Goal: Task Accomplishment & Management: Use online tool/utility

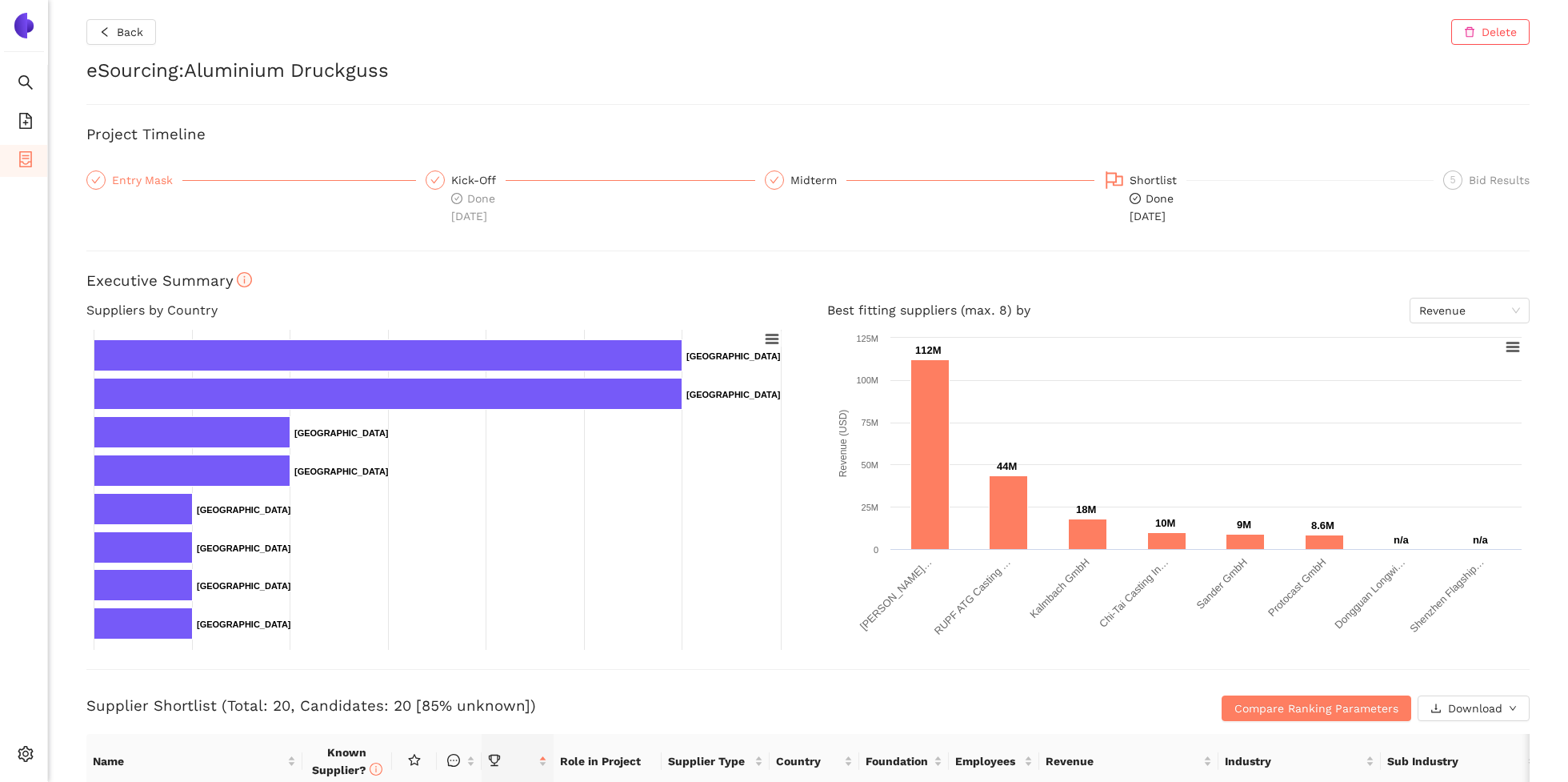
click at [128, 178] on div "Entry Mask" at bounding box center [147, 179] width 70 height 19
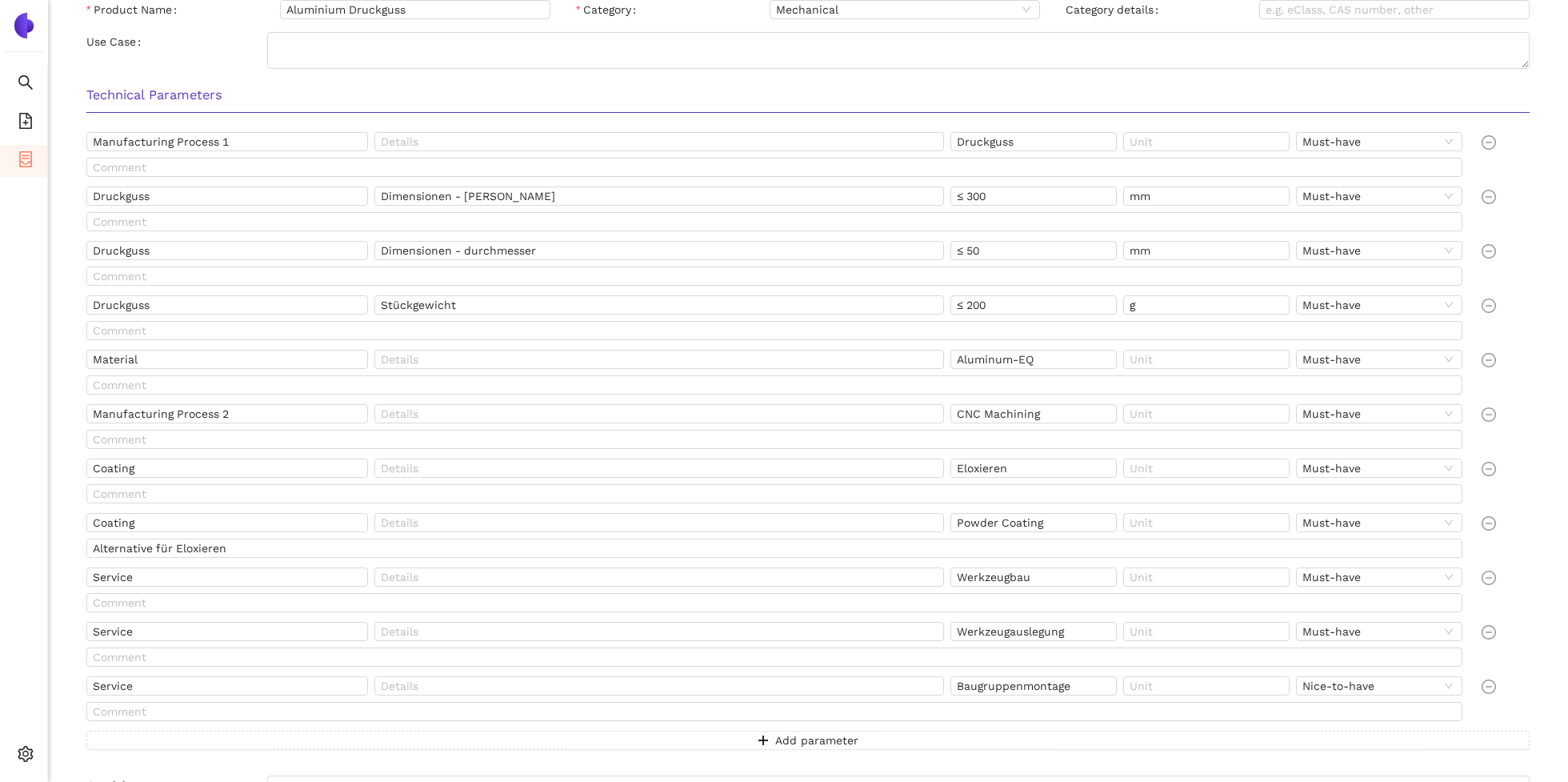
scroll to position [587, 0]
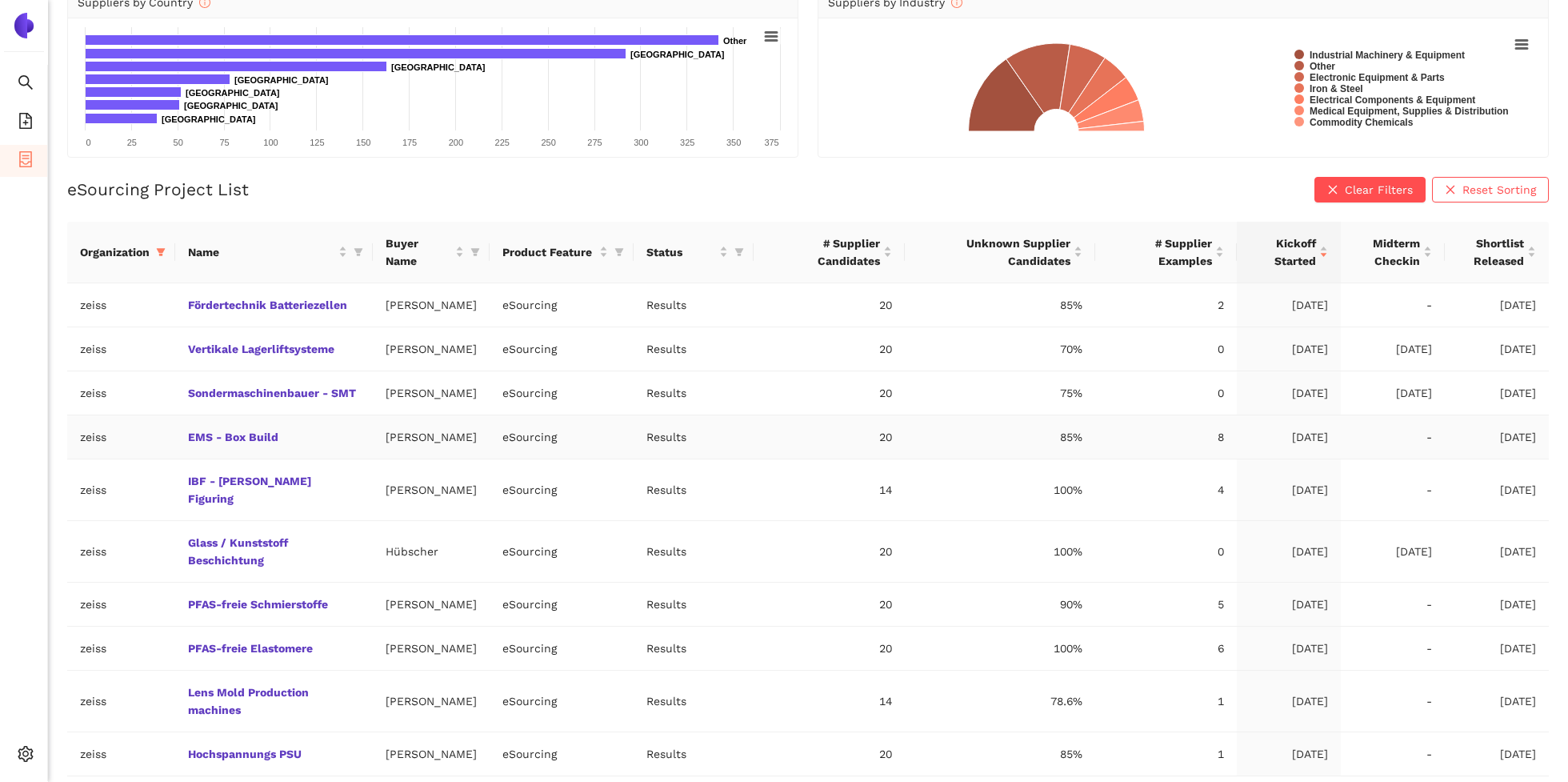
scroll to position [264, 0]
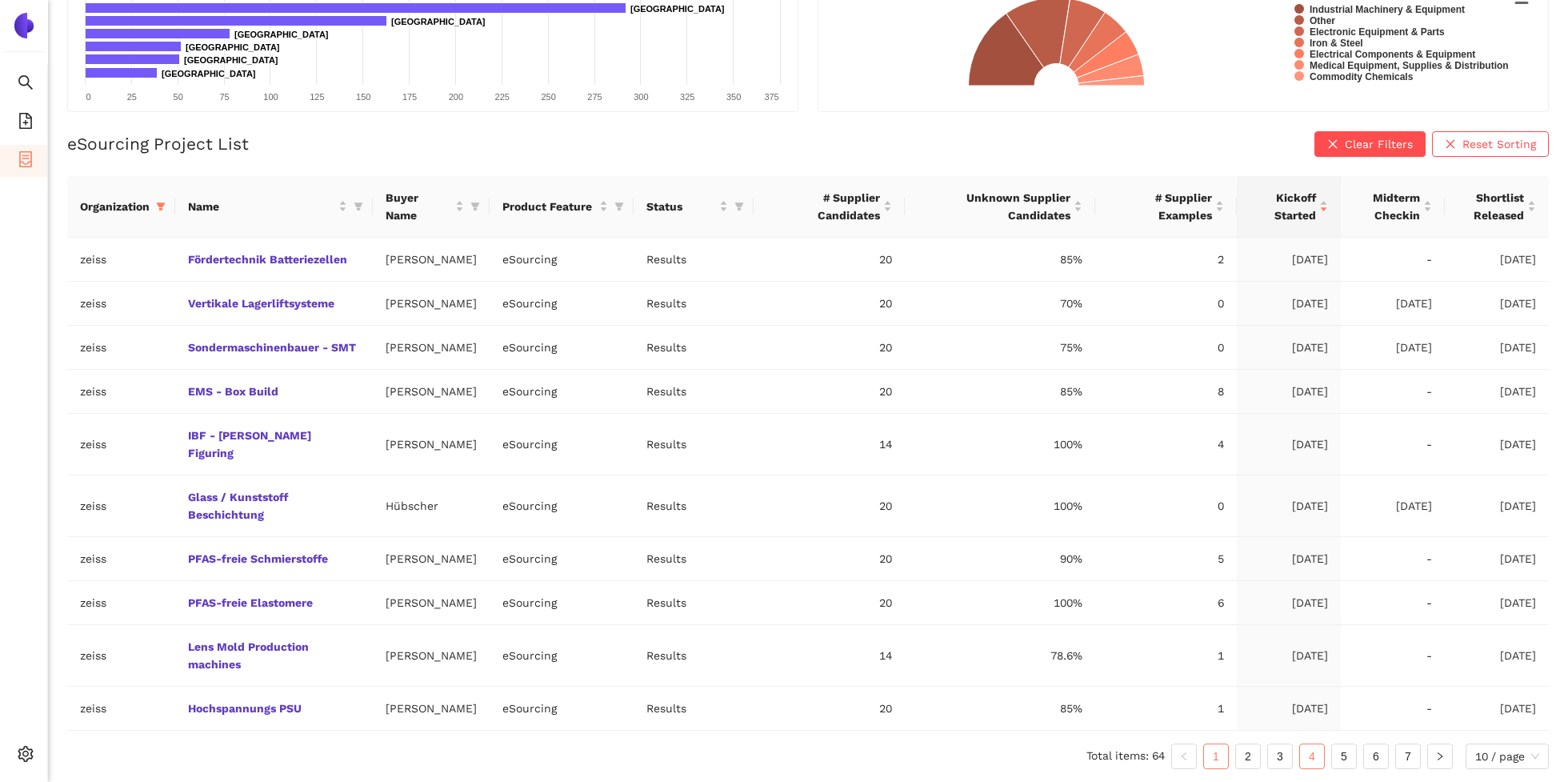
click at [1311, 756] on link "4" at bounding box center [1311, 756] width 24 height 24
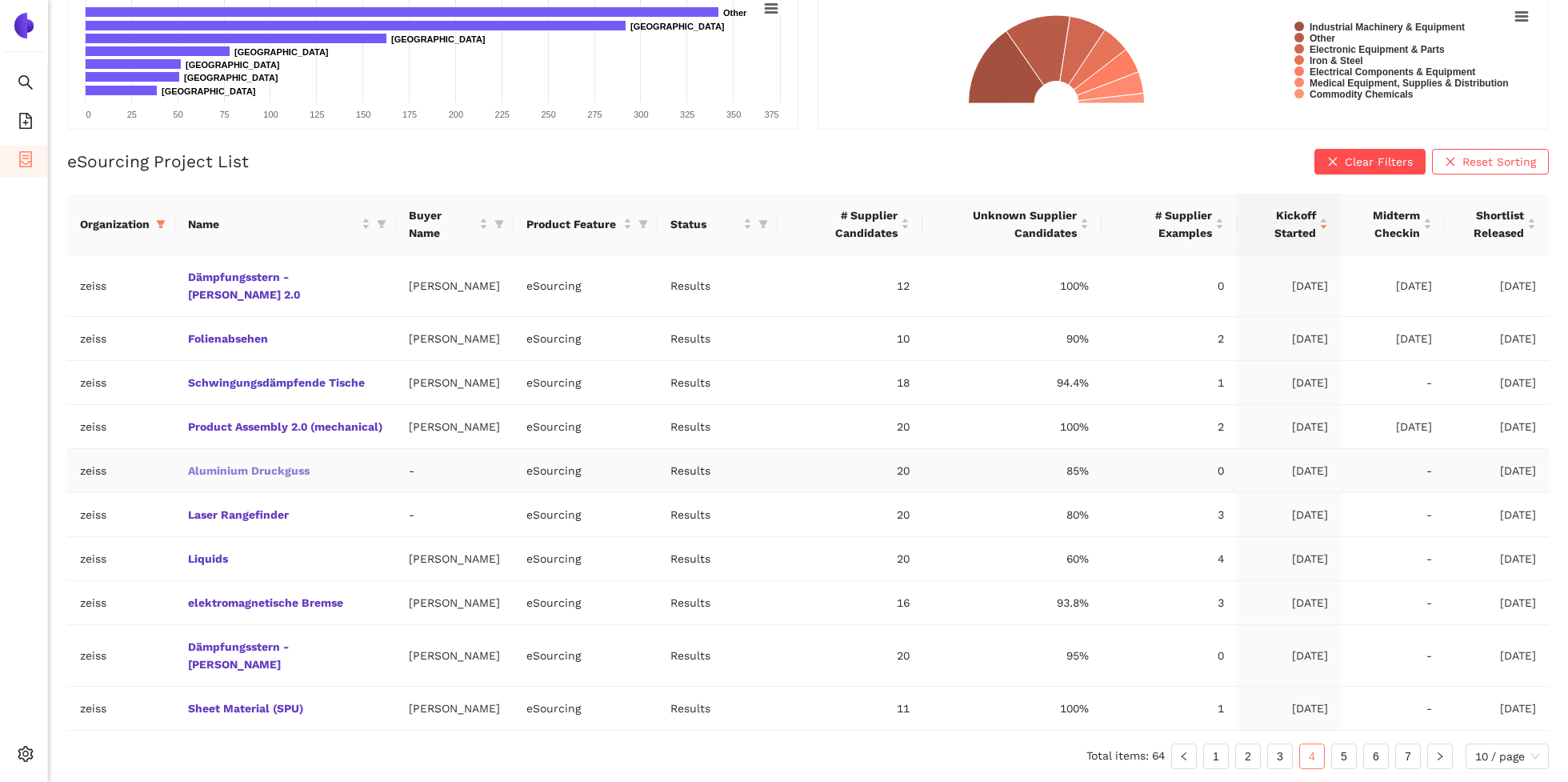
click at [0, 0] on link "Aluminium Druckguss" at bounding box center [0, 0] width 0 height 0
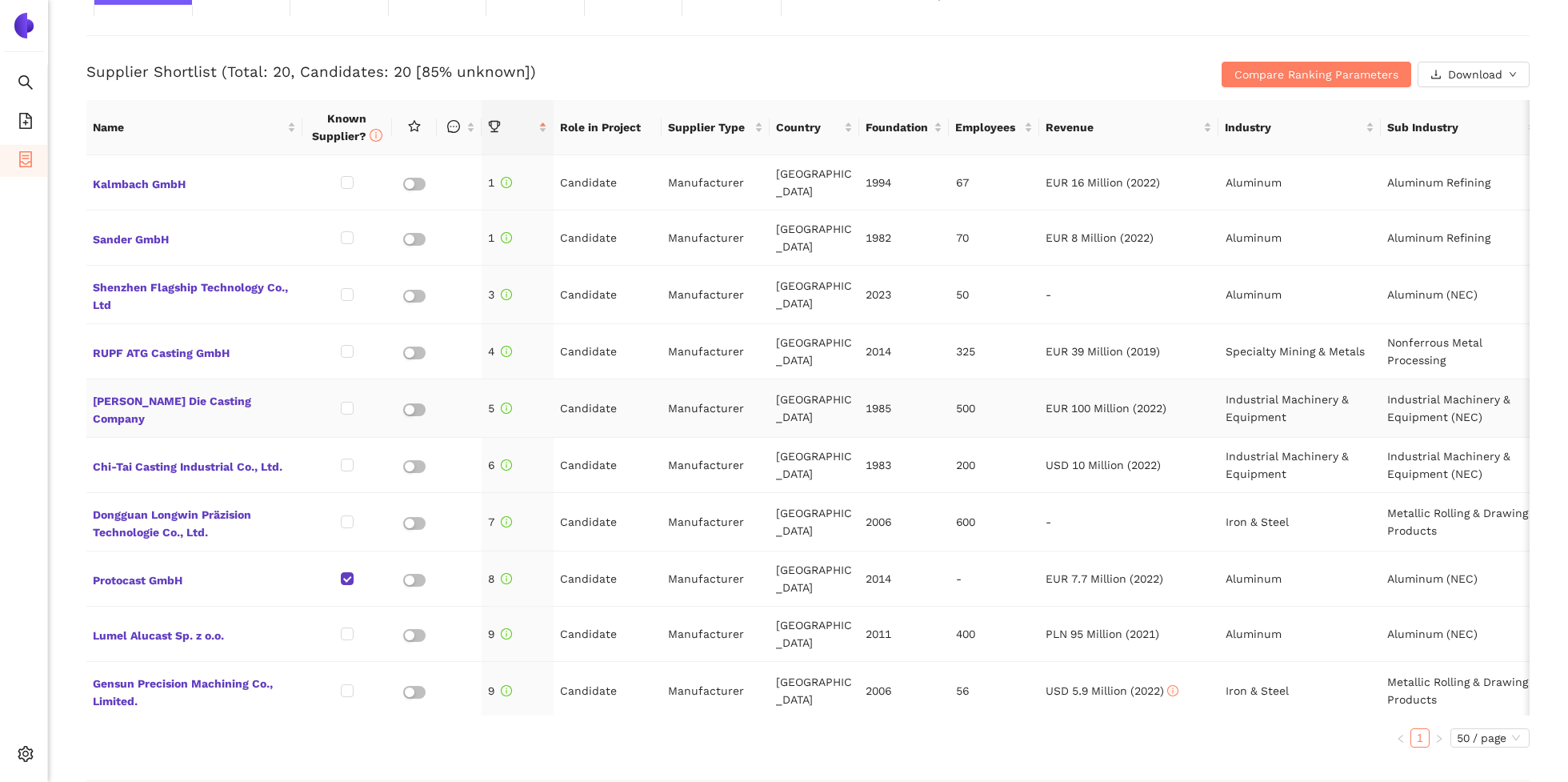
scroll to position [635, 0]
click at [669, 42] on div "Supplier Shortlist (Total: 20, Candidates: 20 [85% unknown]) Compare Ranking Pa…" at bounding box center [808, 61] width 1443 height 52
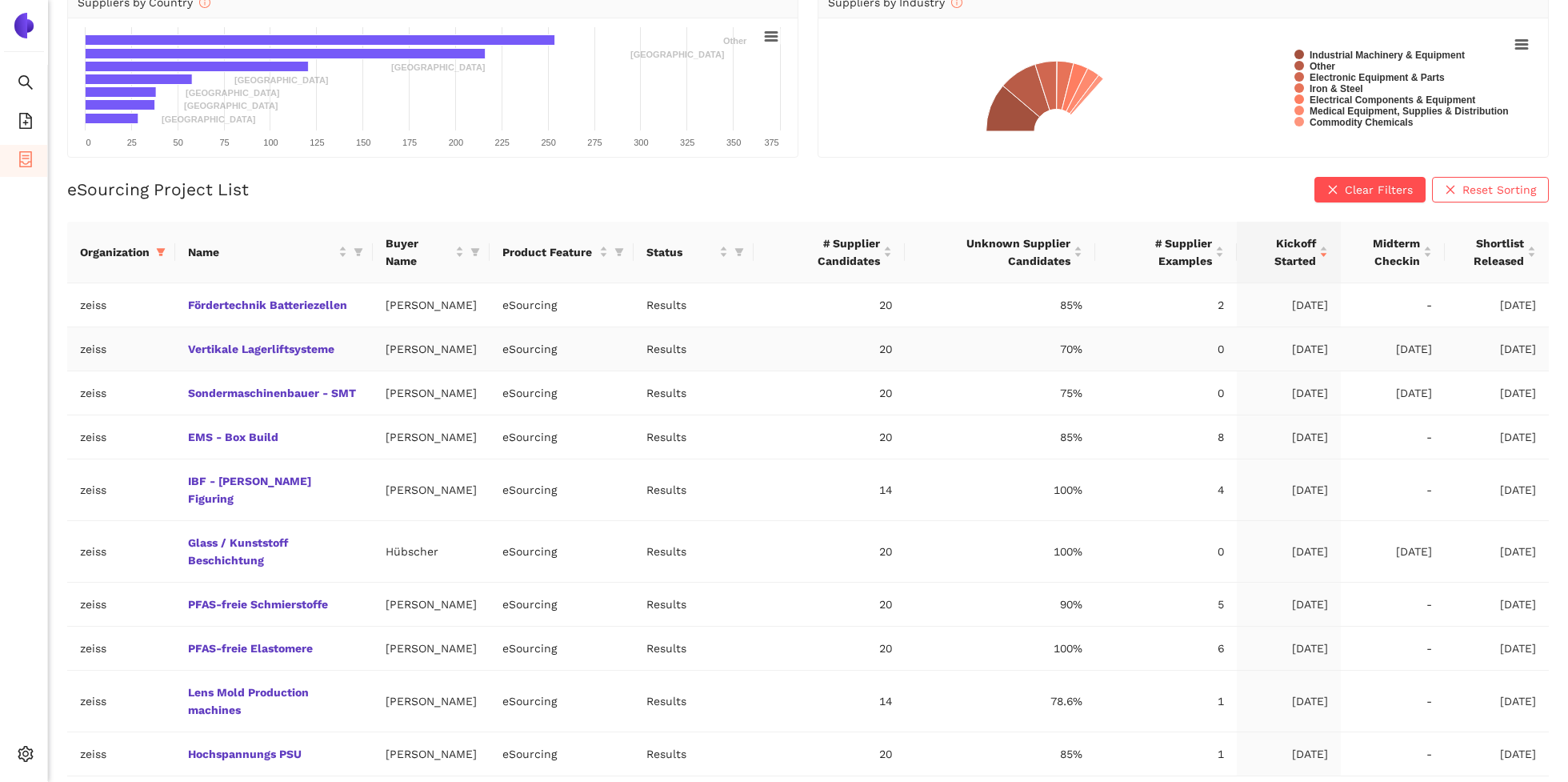
scroll to position [264, 0]
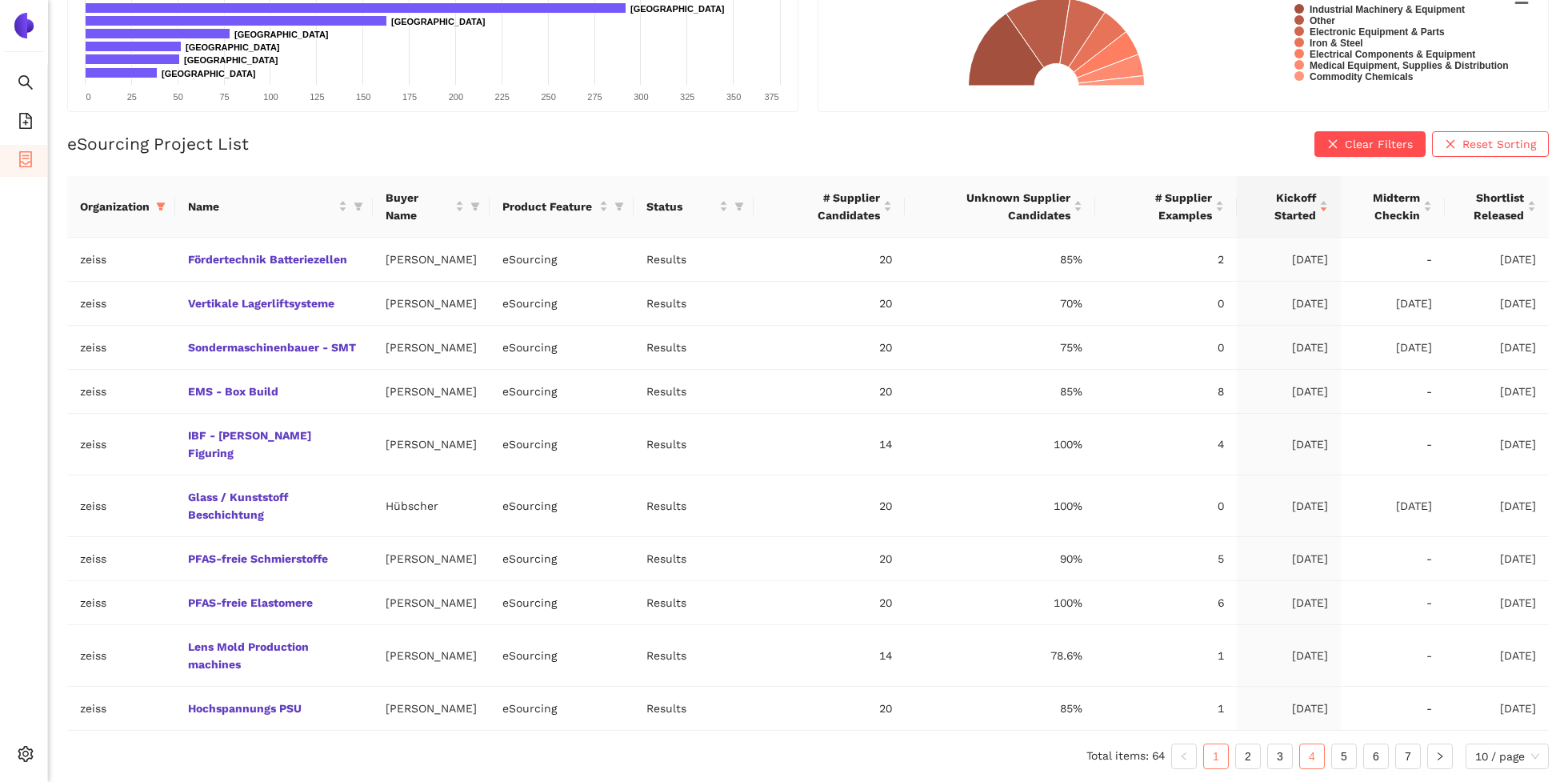
click at [1301, 755] on link "4" at bounding box center [1311, 756] width 24 height 24
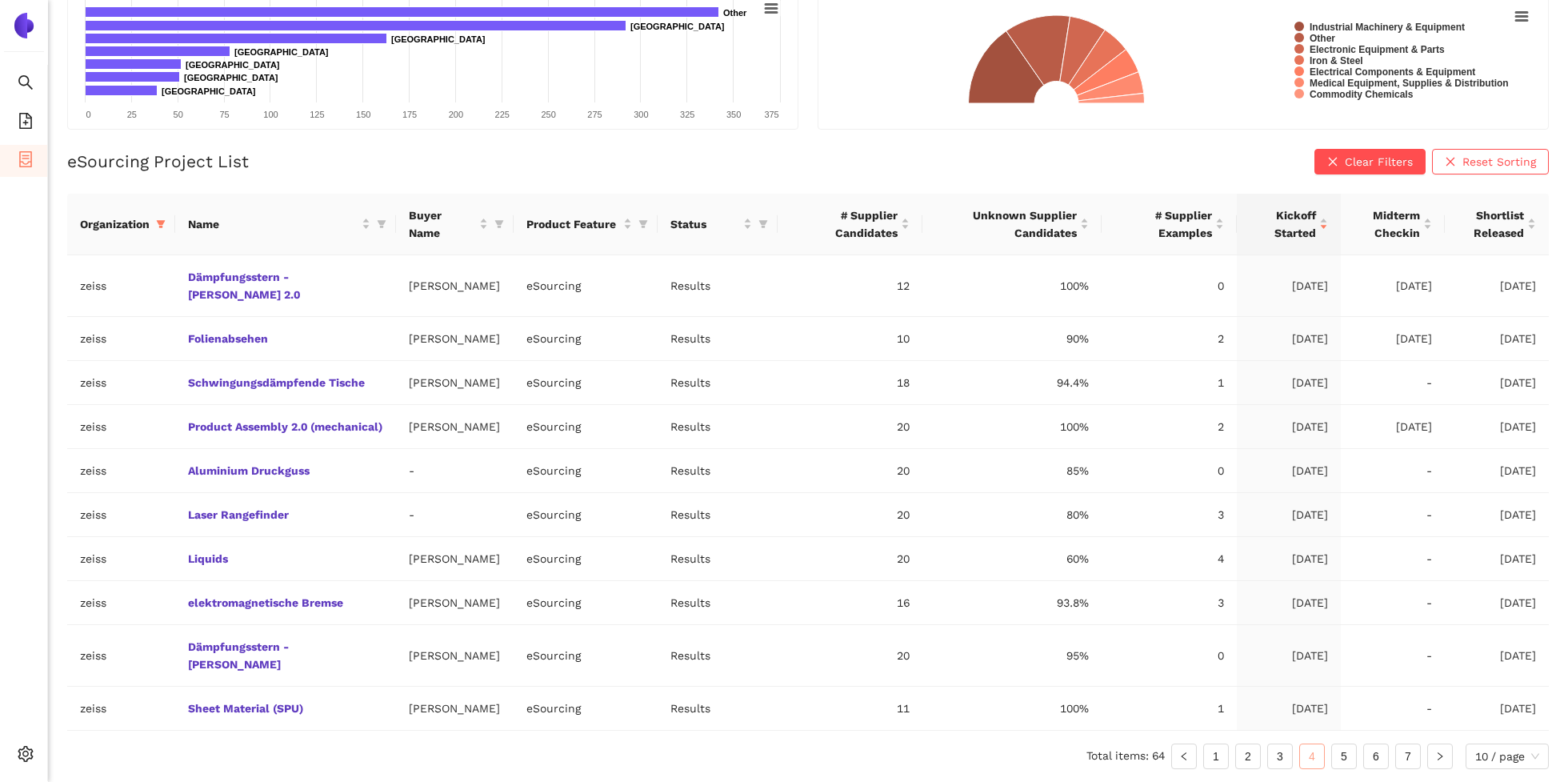
scroll to position [246, 0]
click at [0, 0] on link "Laser Rangefinder" at bounding box center [0, 0] width 0 height 0
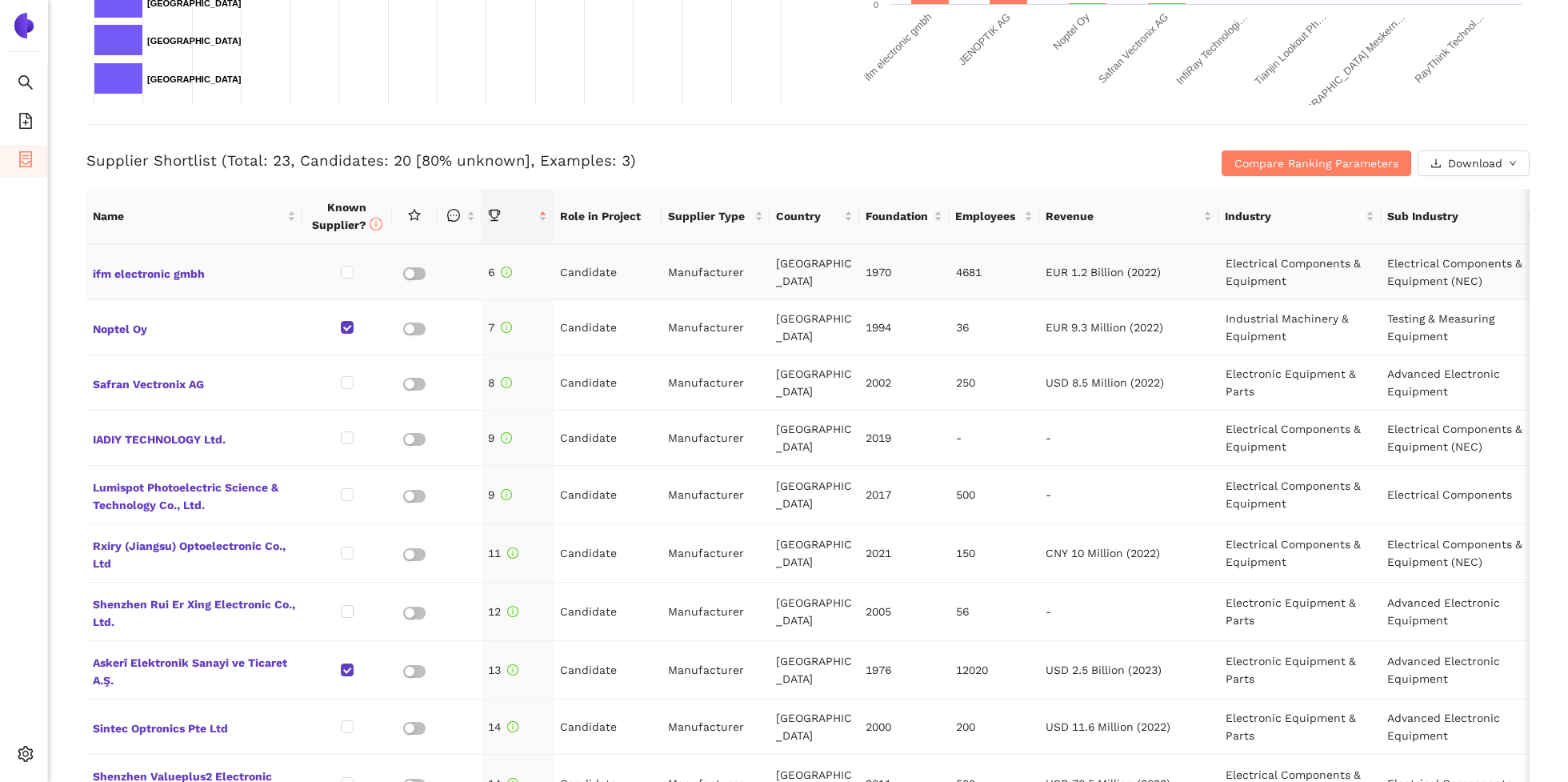
scroll to position [703, 0]
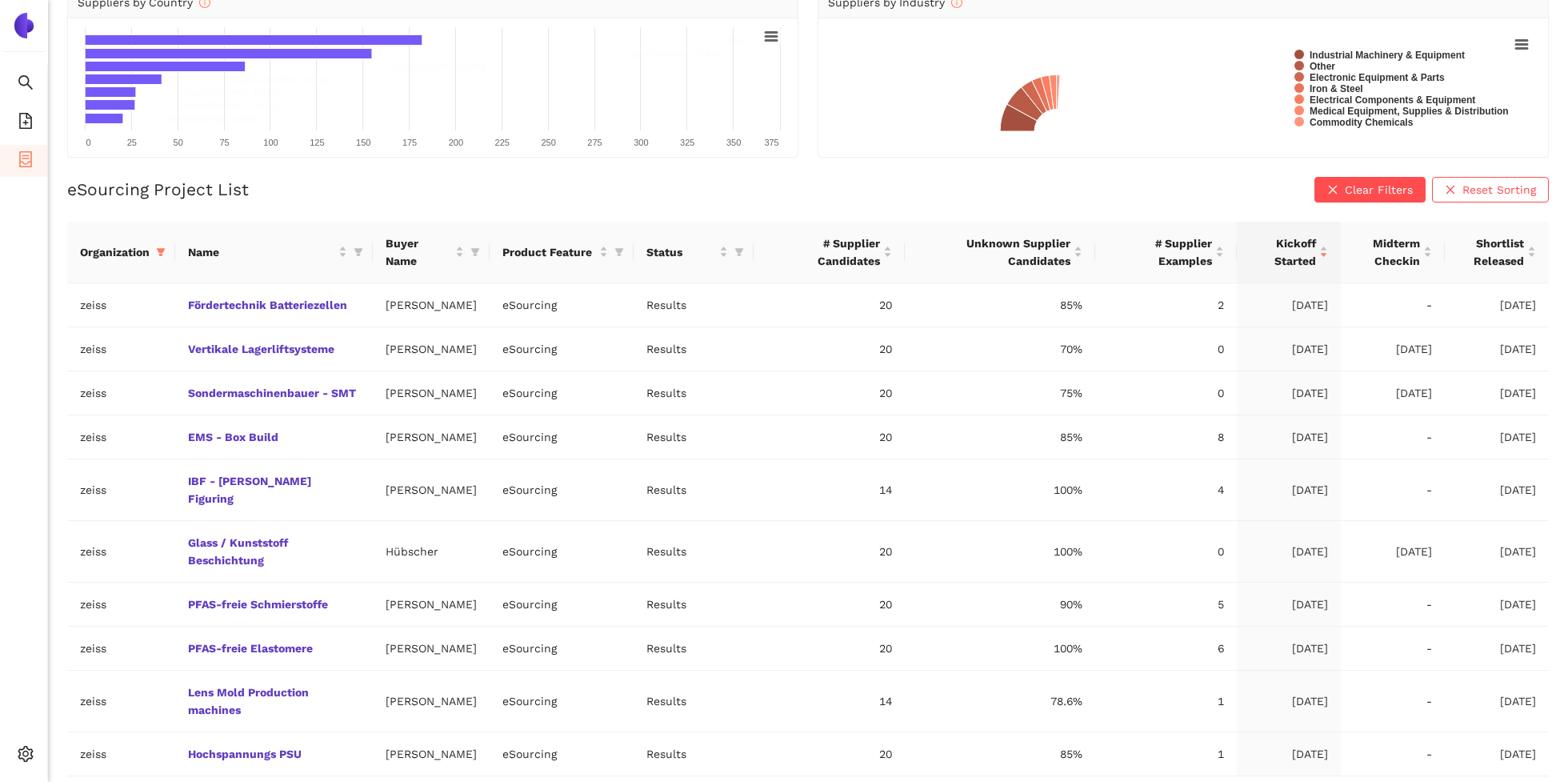
scroll to position [264, 0]
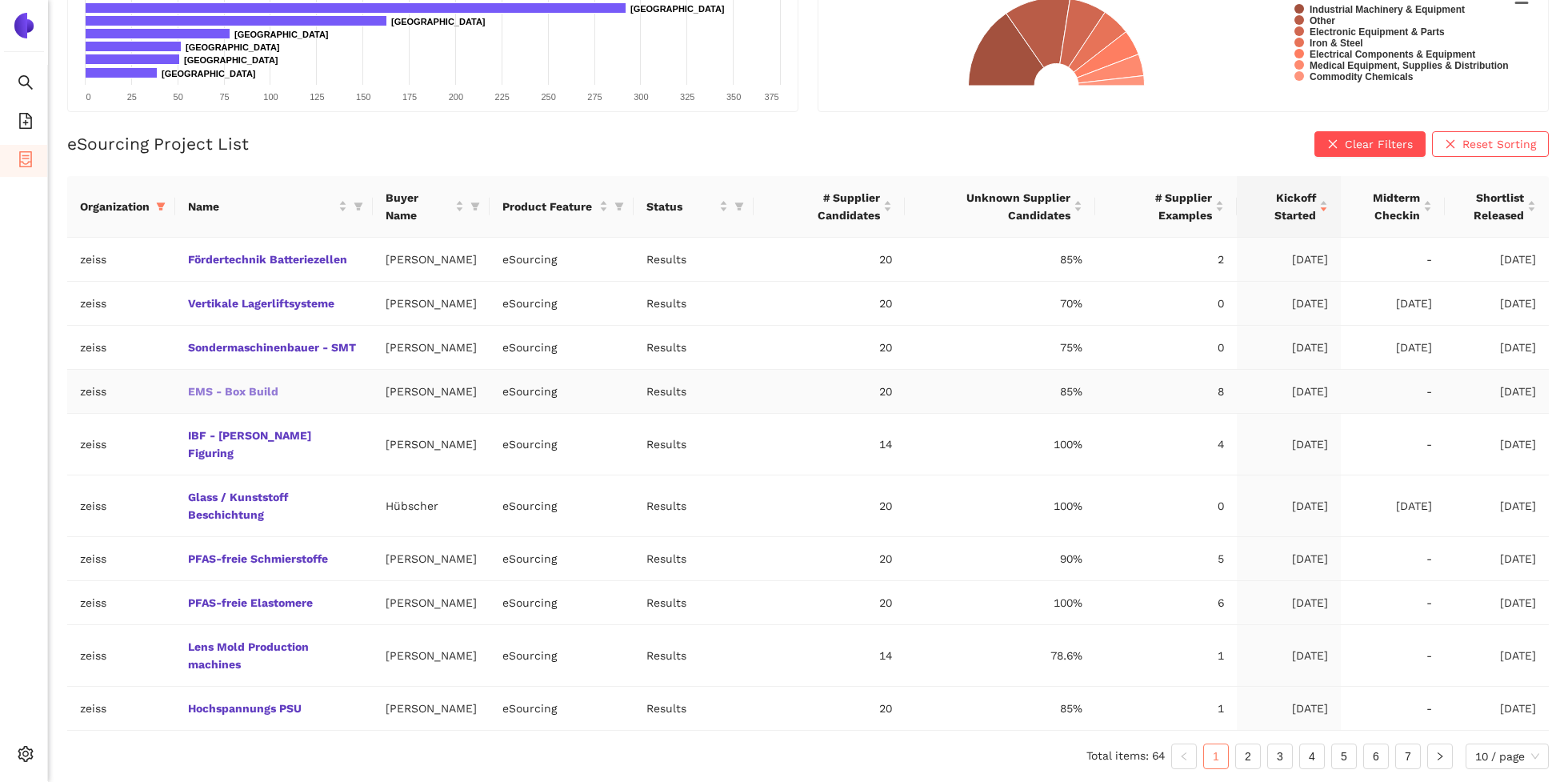
click at [0, 0] on link "EMS - Box Build" at bounding box center [0, 0] width 0 height 0
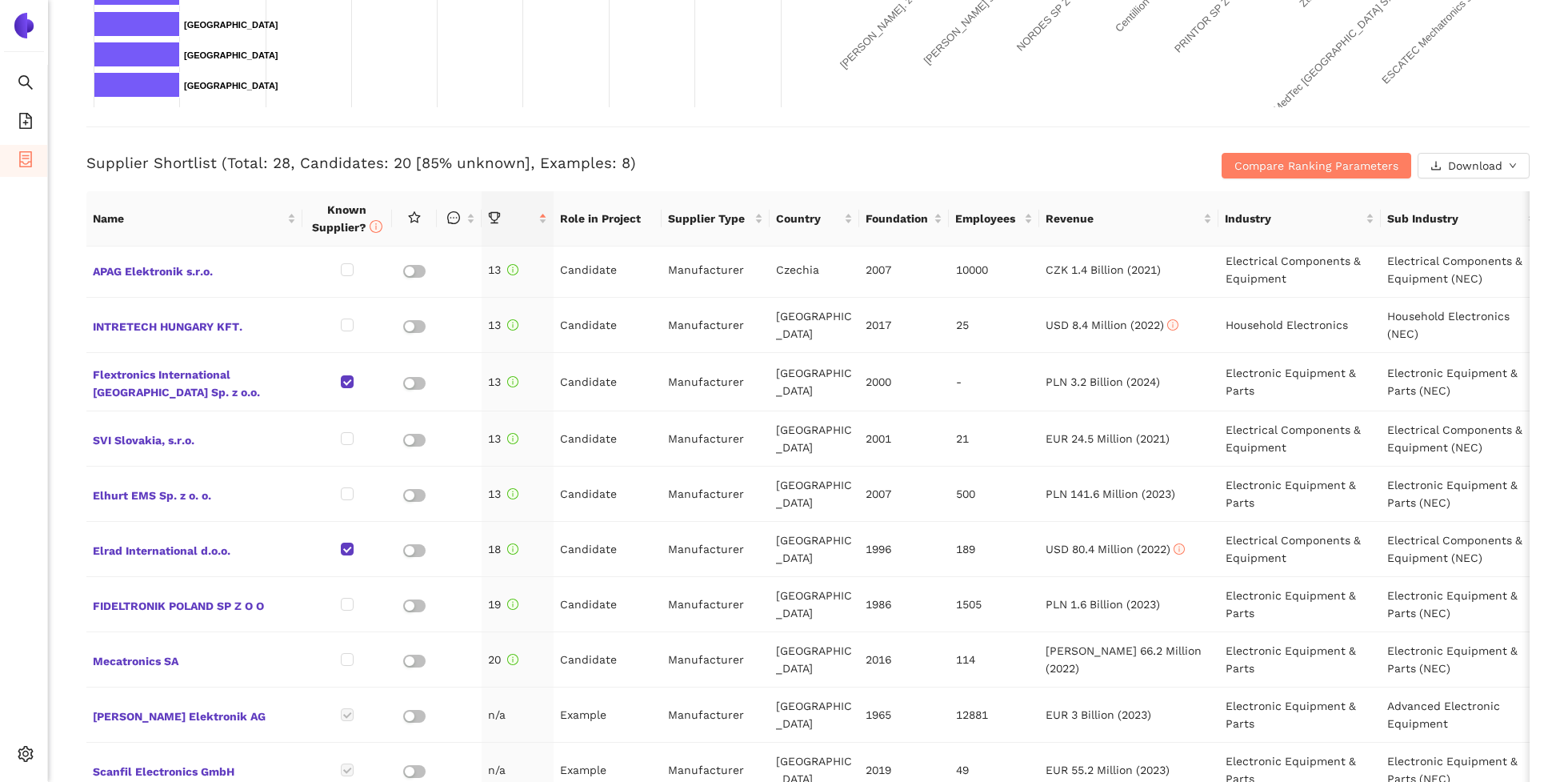
scroll to position [973, 0]
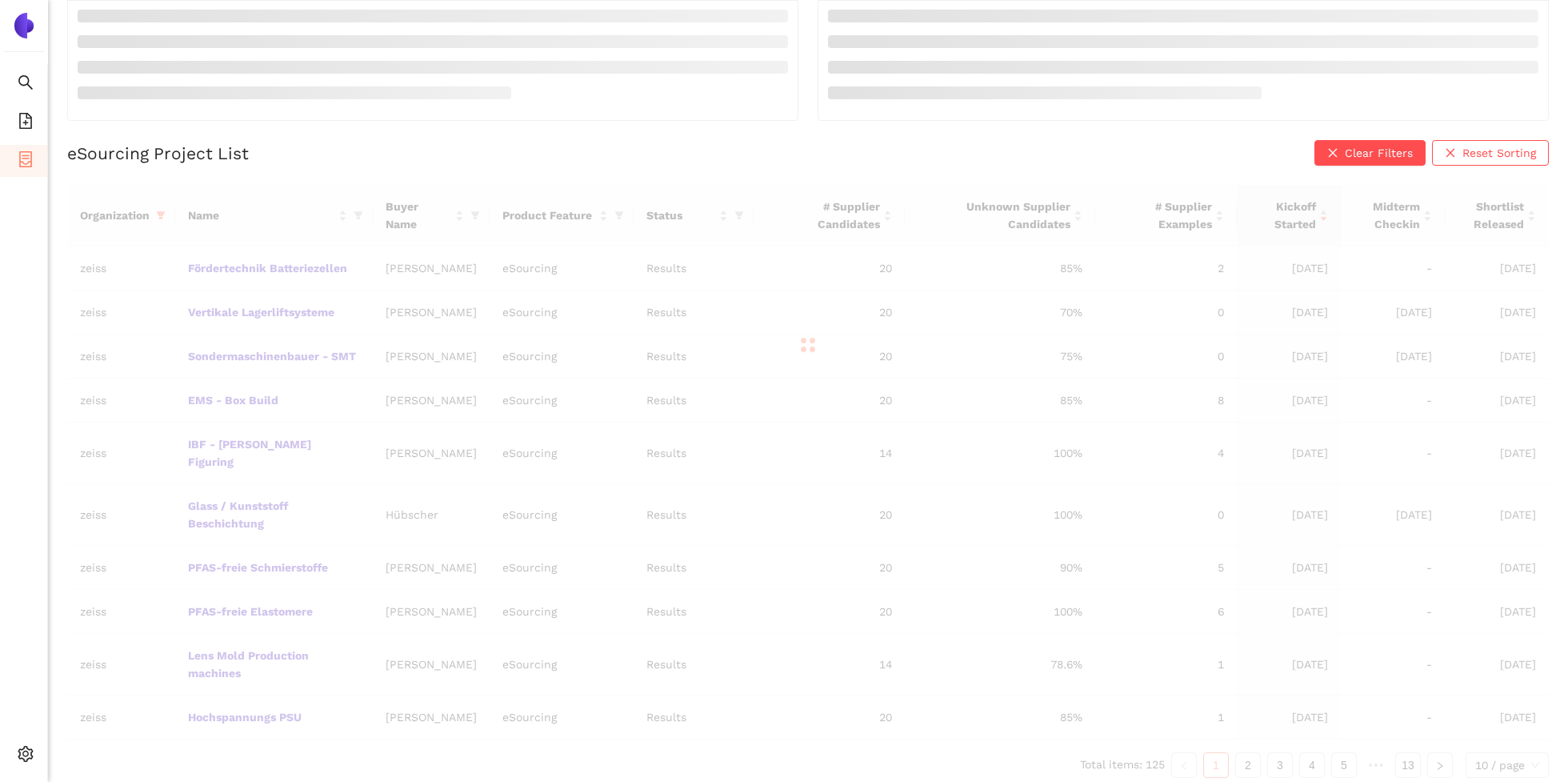
scroll to position [286, 0]
click at [1312, 749] on div "Organization Name Buyer Name Product Feature Status # Supplier Candidates Unkno…" at bounding box center [808, 472] width 1481 height 593
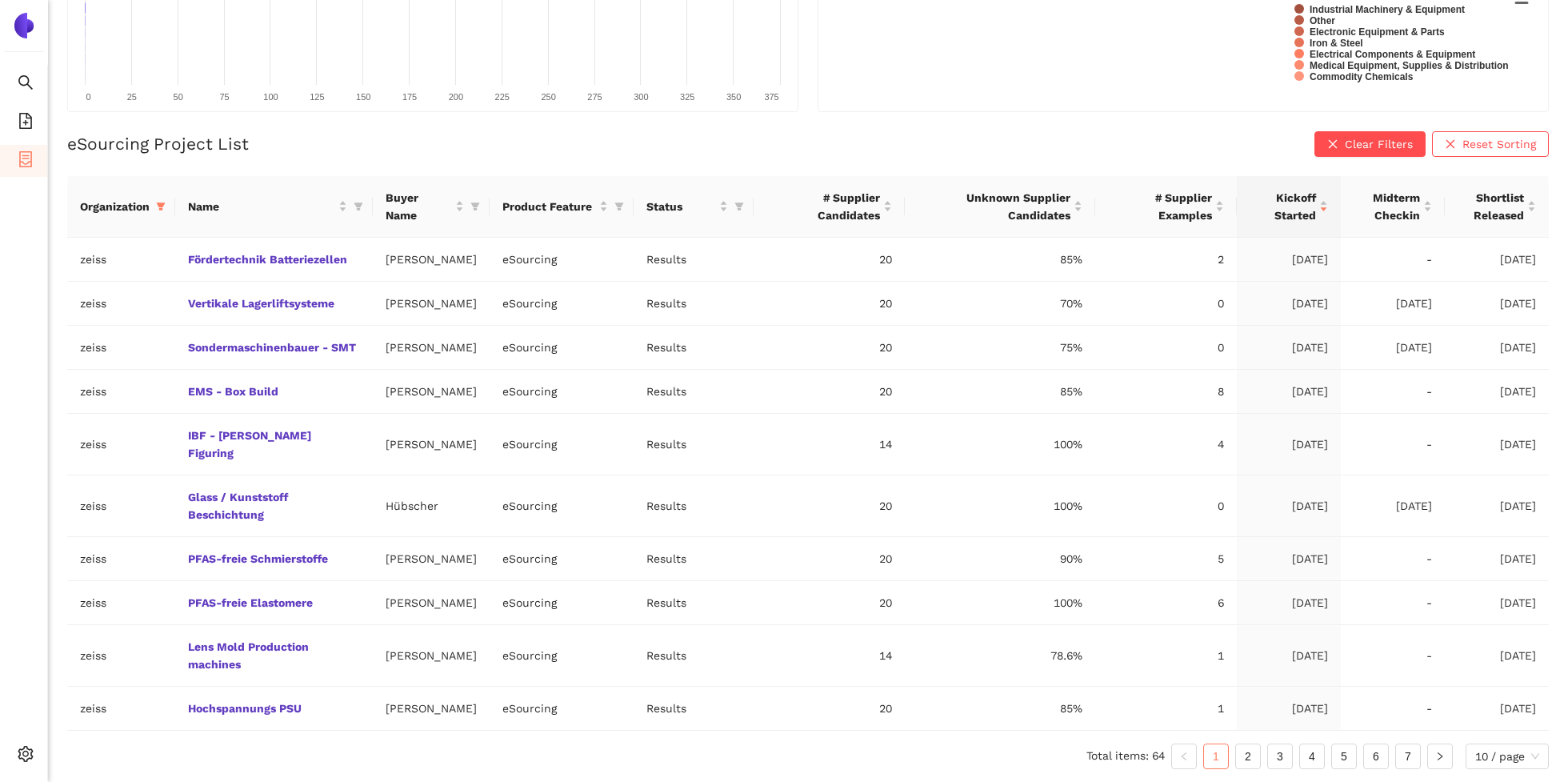
scroll to position [245, 0]
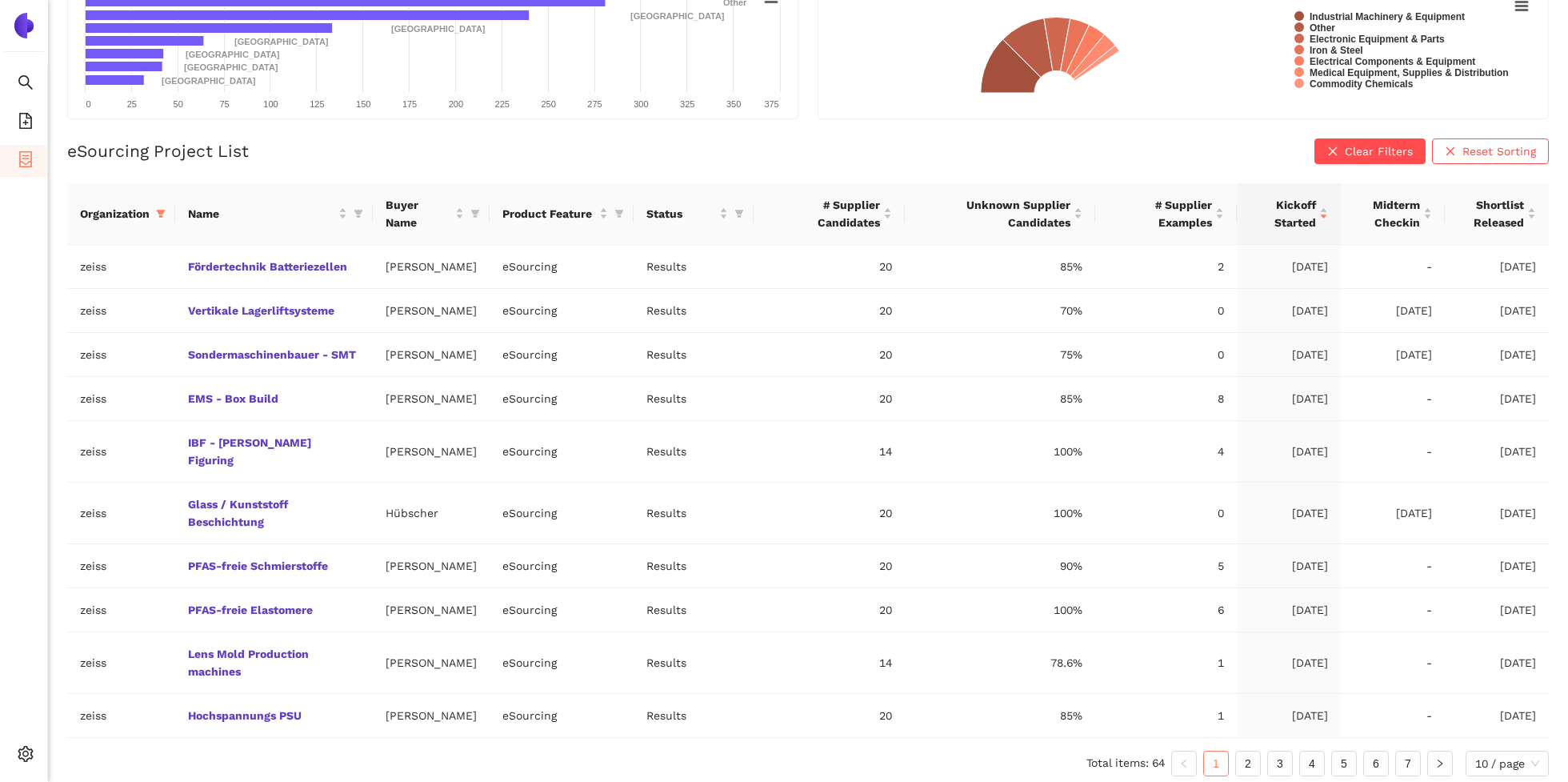
click at [1312, 760] on div "Organization Name Buyer Name Product Feature Status # Supplier Candidates Unkno…" at bounding box center [808, 480] width 1481 height 593
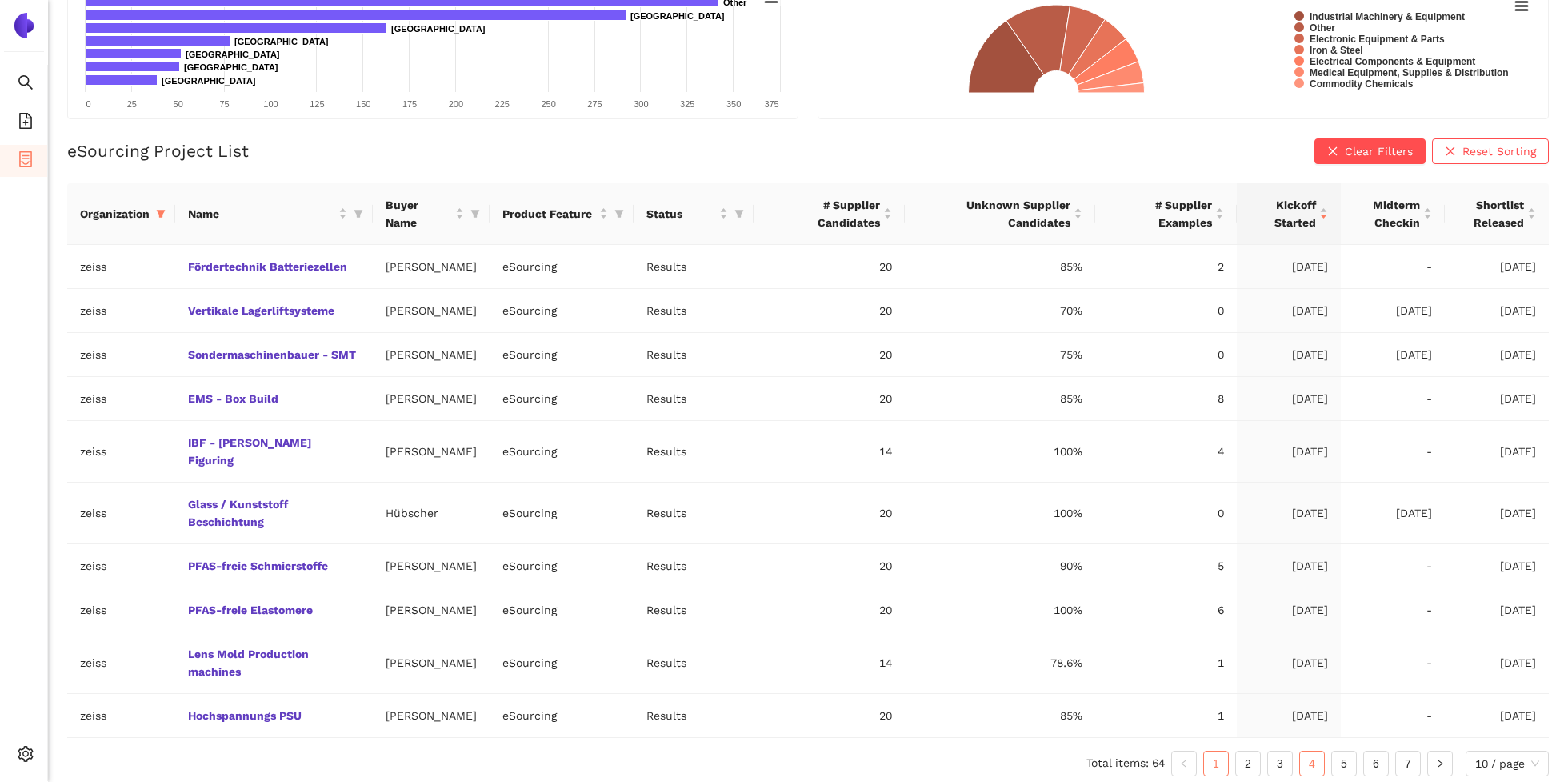
click at [1312, 767] on link "4" at bounding box center [1311, 763] width 24 height 24
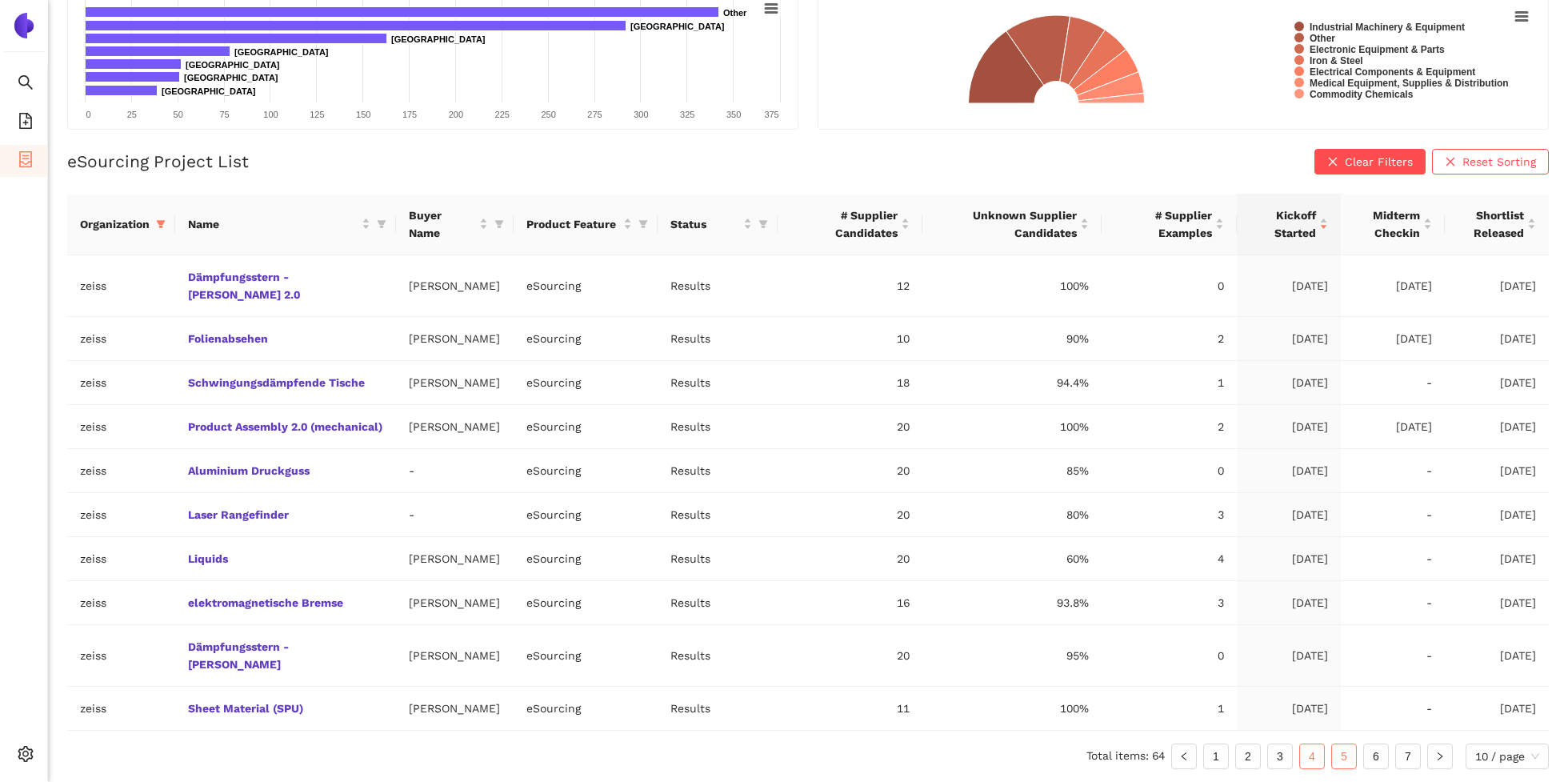
click at [1336, 746] on link "5" at bounding box center [1343, 756] width 24 height 24
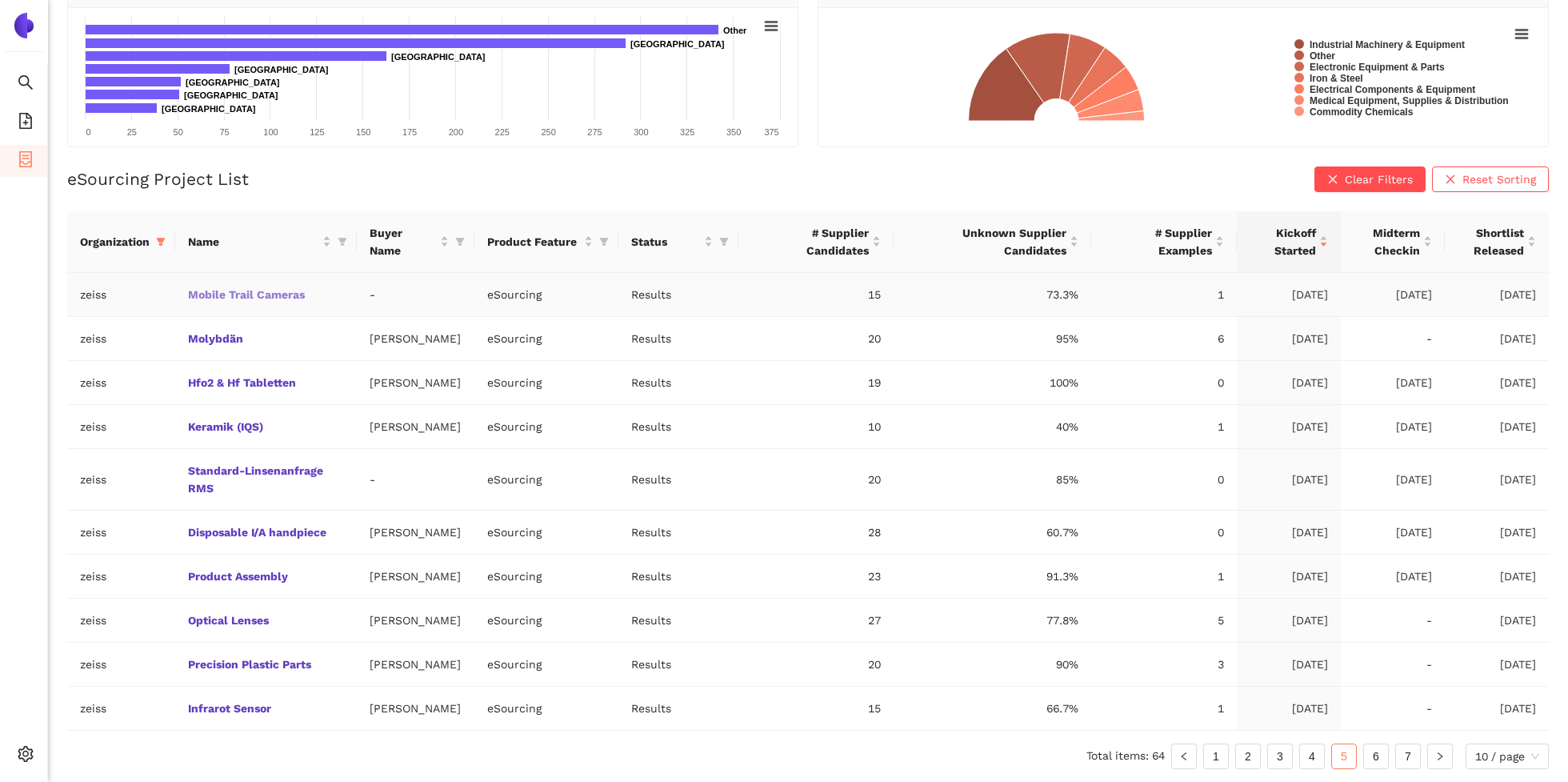
click at [0, 0] on link "Mobile Trail Cameras" at bounding box center [0, 0] width 0 height 0
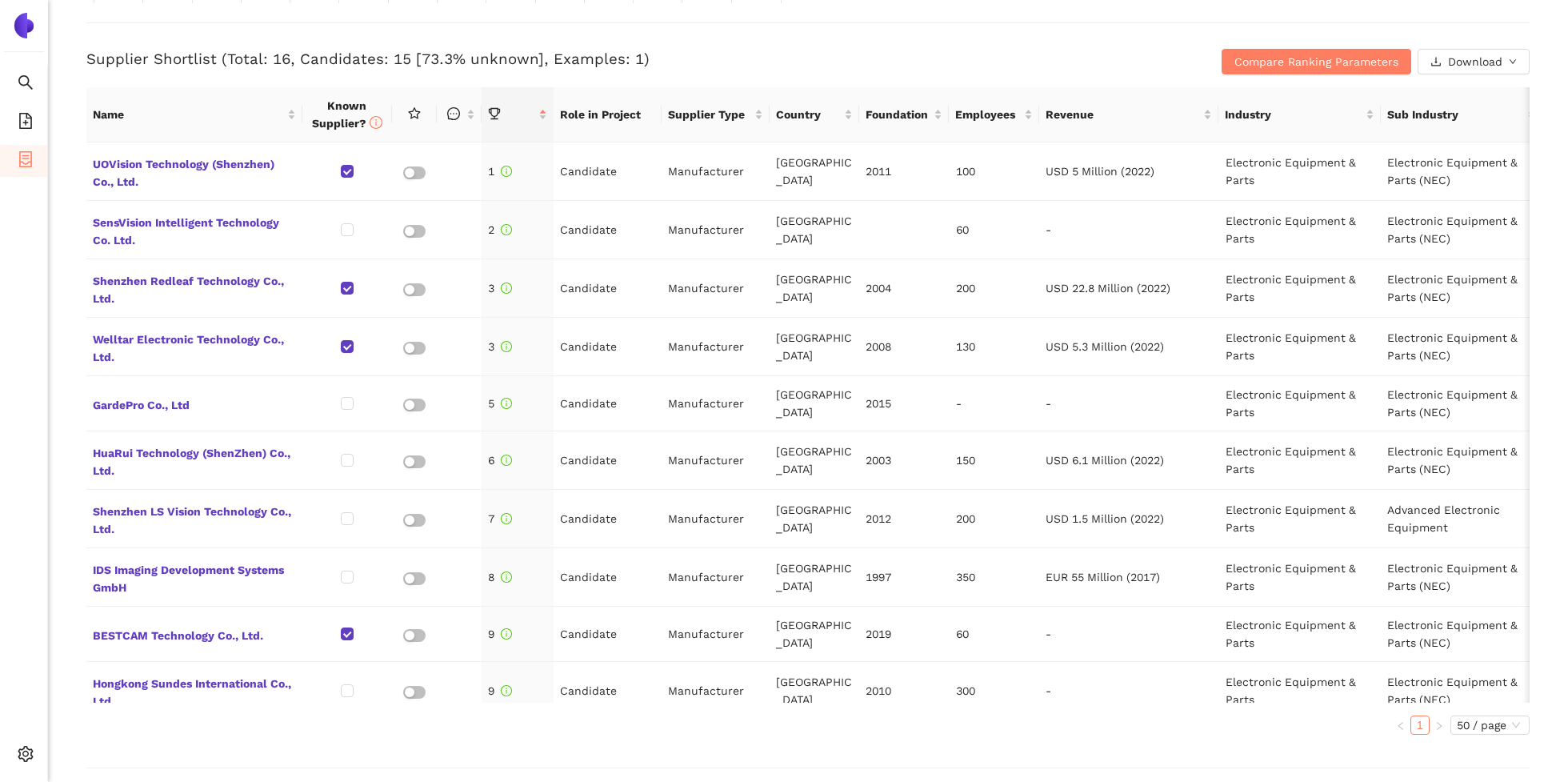
scroll to position [649, 0]
click at [74, 475] on div "Back Delete eSourcing : Mobile Trail Cameras Project Timeline Entry Mask Kick-O…" at bounding box center [808, 391] width 1520 height 782
click at [18, 120] on icon "file-add" at bounding box center [26, 121] width 16 height 16
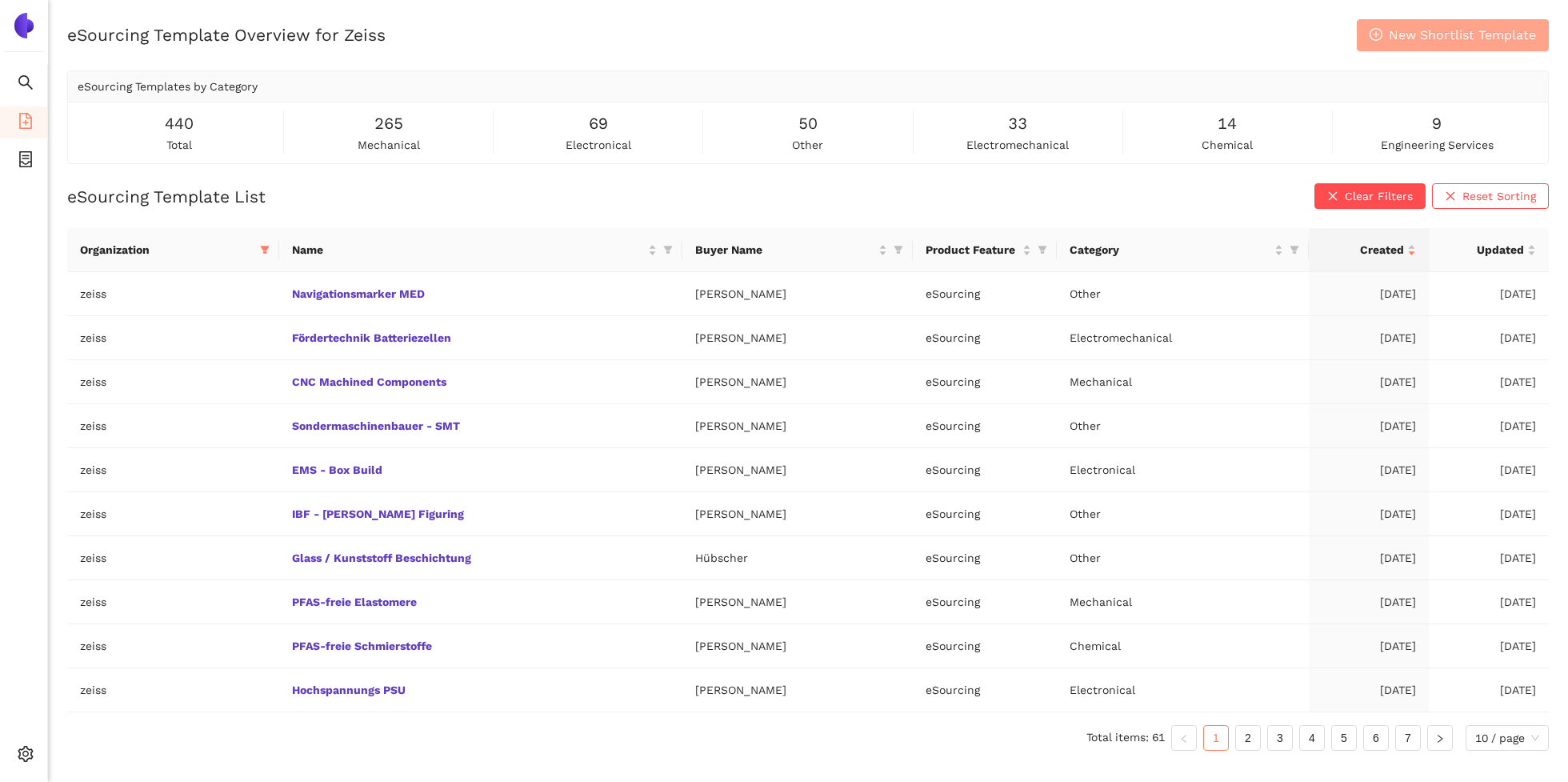
click at [1421, 34] on span "New Shortlist Template" at bounding box center [1462, 34] width 147 height 20
click at [1448, 33] on span "New Shortlist Template" at bounding box center [1462, 34] width 147 height 20
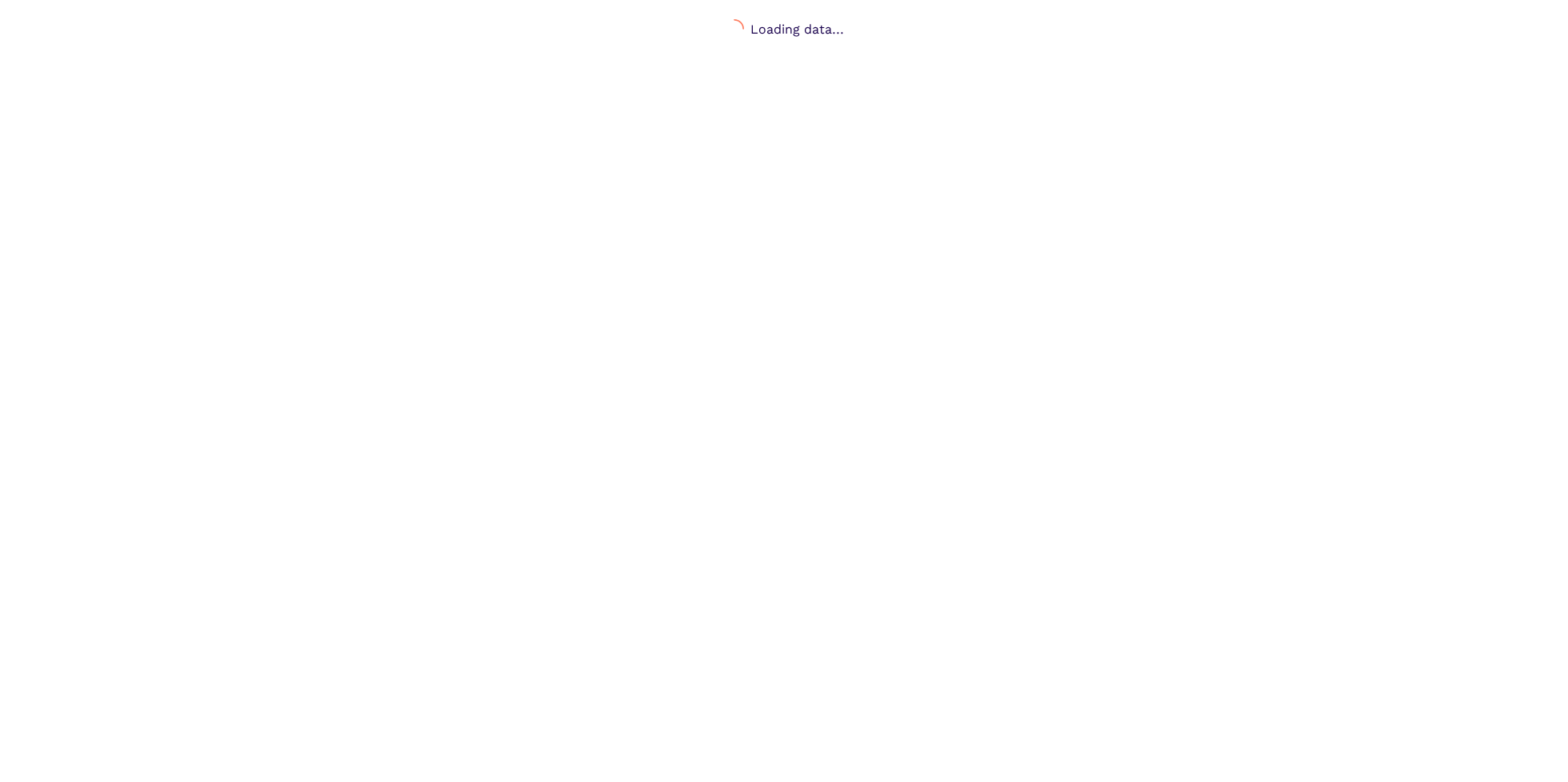
click at [924, 196] on body "Loading data..." at bounding box center [784, 409] width 1568 height 782
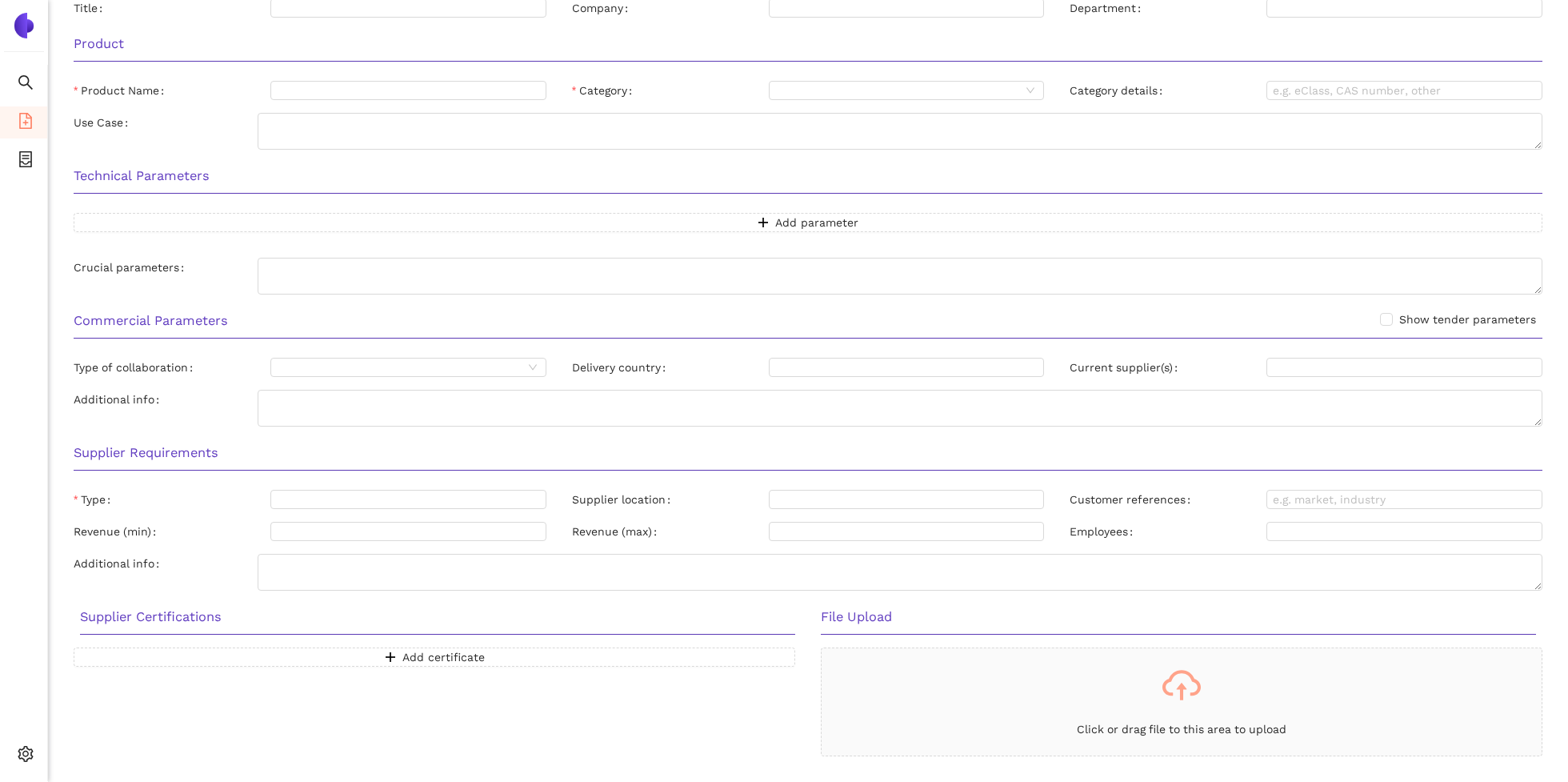
scroll to position [229, 0]
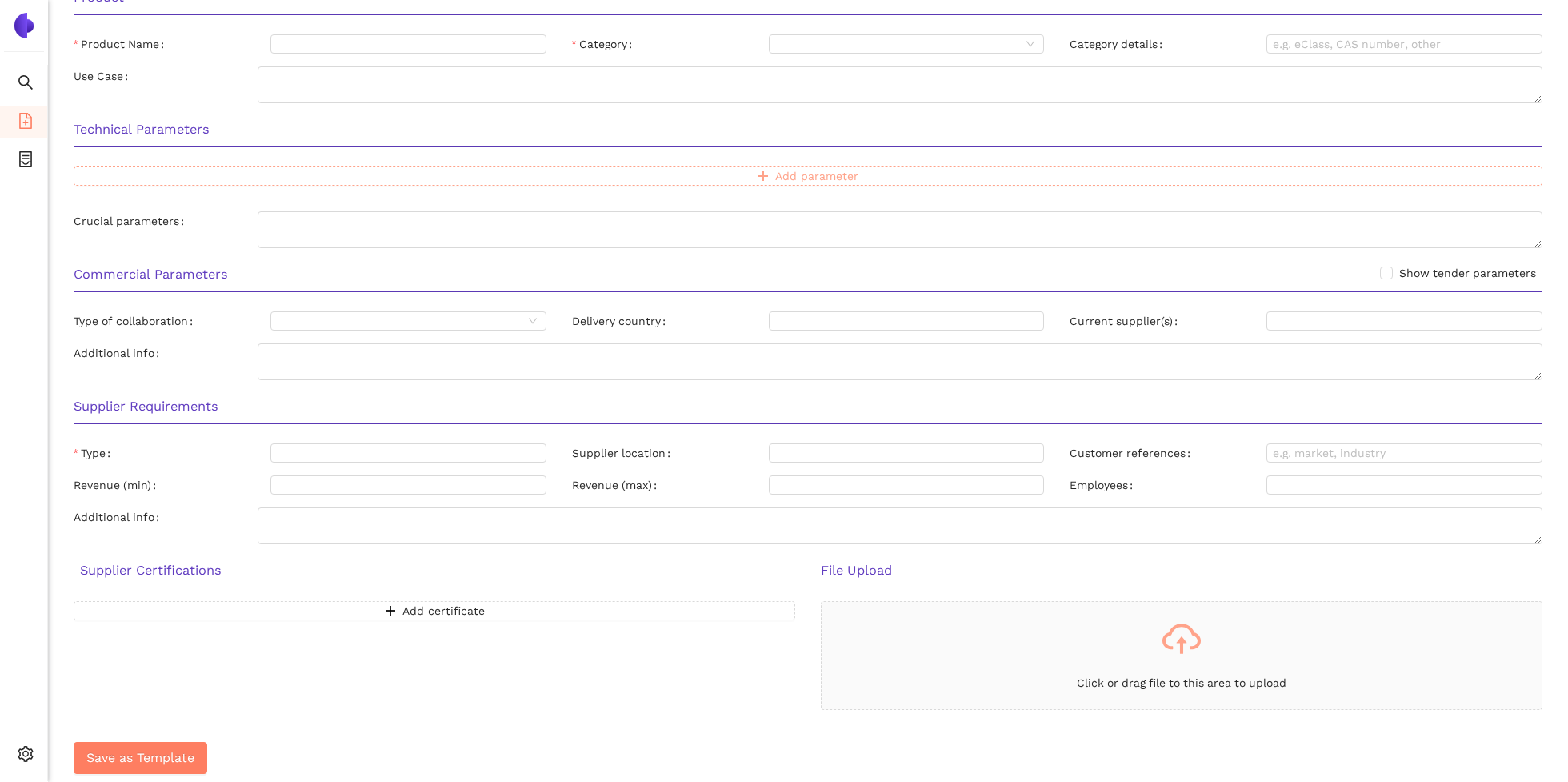
click at [809, 177] on span "Add parameter" at bounding box center [817, 176] width 83 height 18
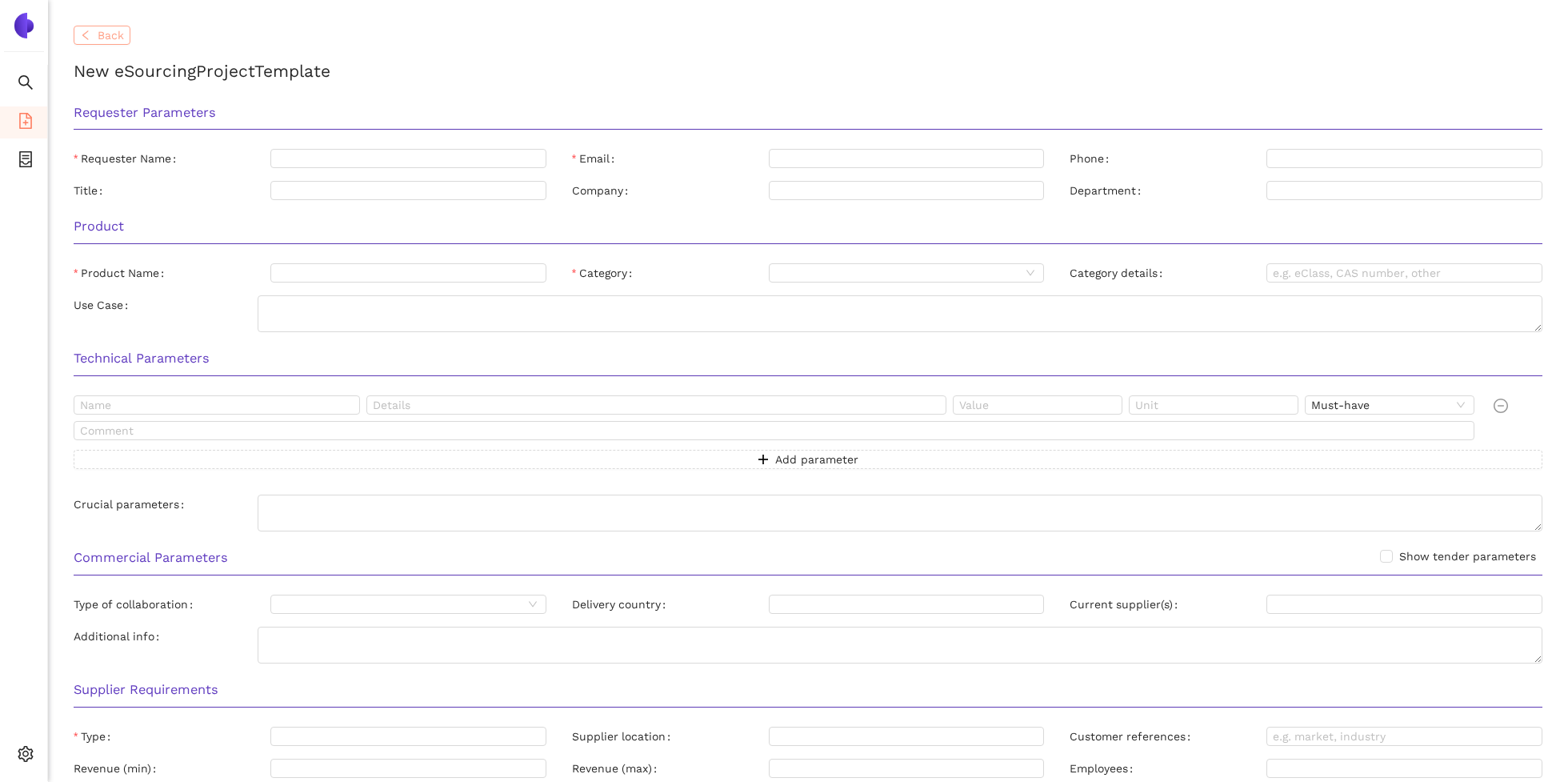
click at [97, 34] on span "Back" at bounding box center [110, 35] width 26 height 18
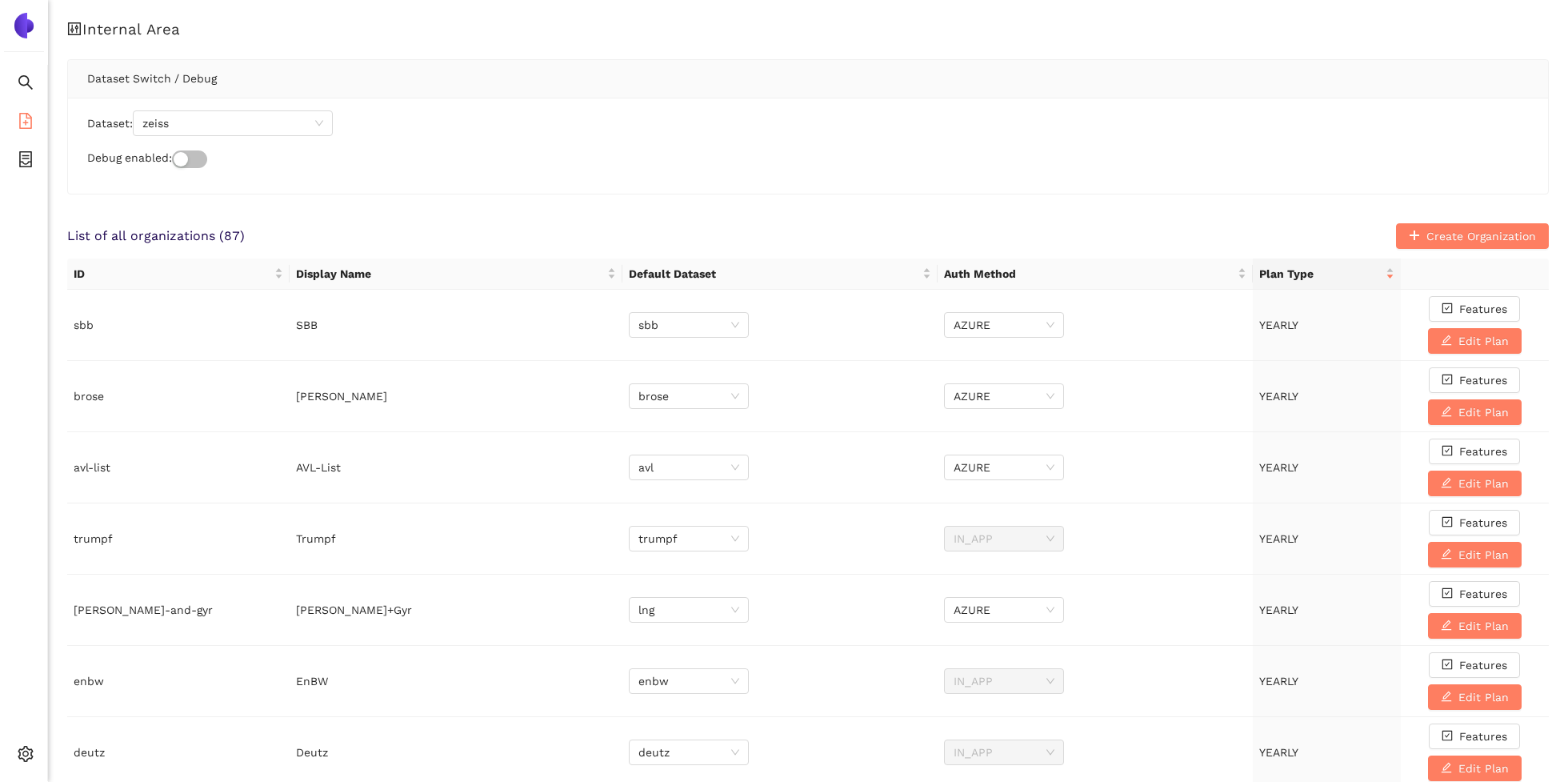
click at [26, 129] on span "file-add" at bounding box center [26, 123] width 16 height 32
